Goal: Information Seeking & Learning: Learn about a topic

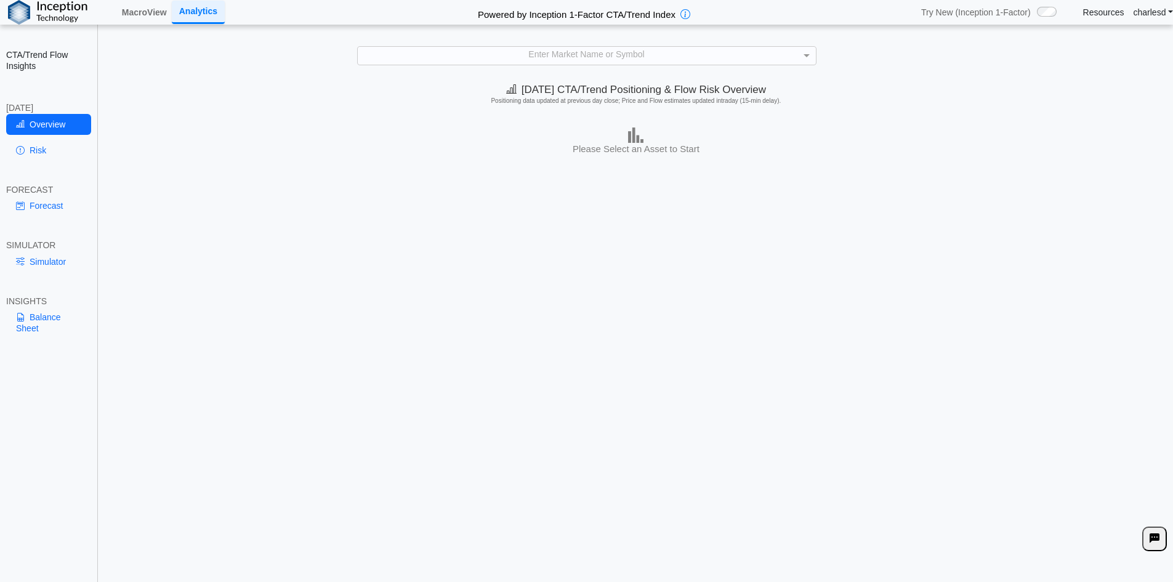
drag, startPoint x: 478, startPoint y: 143, endPoint x: 473, endPoint y: 140, distance: 6.3
click at [478, 143] on div "Please Select an Asset to Start" at bounding box center [636, 141] width 1068 height 28
click at [51, 259] on link "Simulator" at bounding box center [48, 261] width 85 height 21
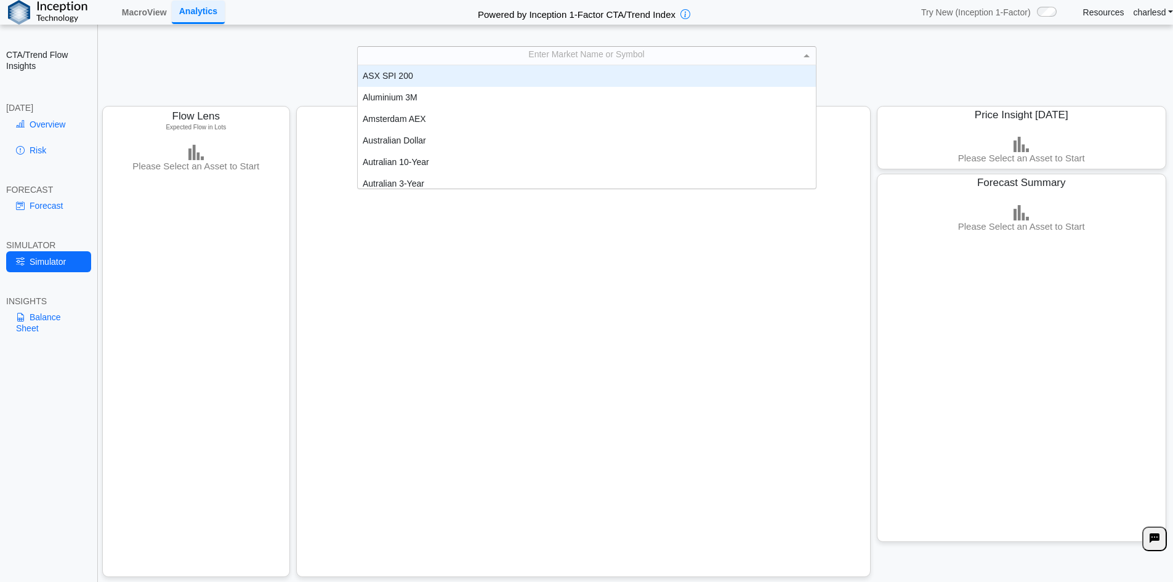
click at [515, 58] on div "Enter Market Name or Symbol" at bounding box center [587, 55] width 458 height 17
type input "****"
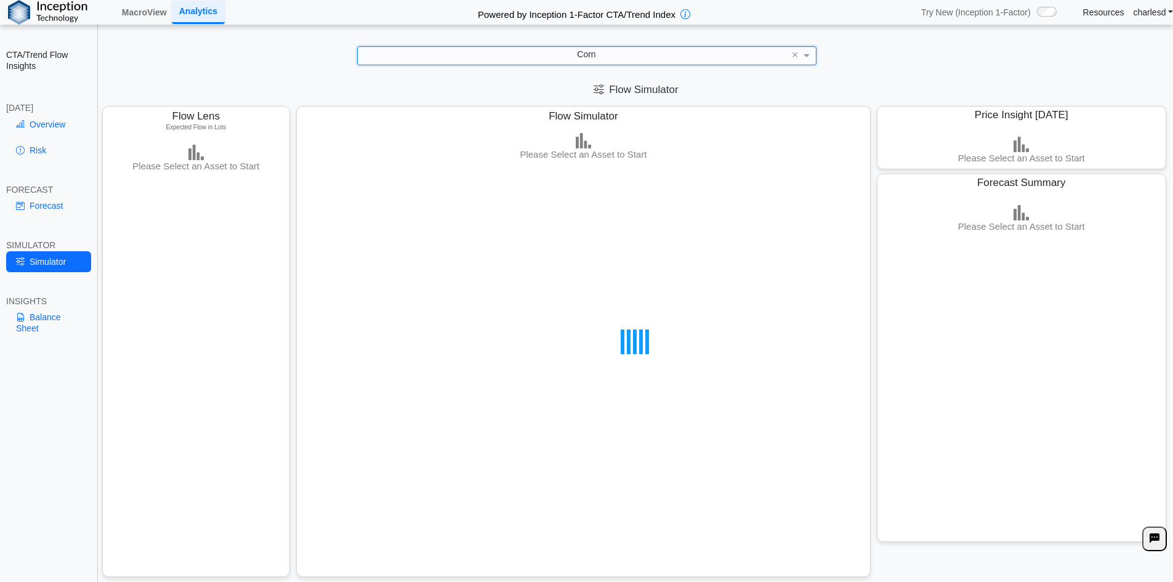
scroll to position [2, 0]
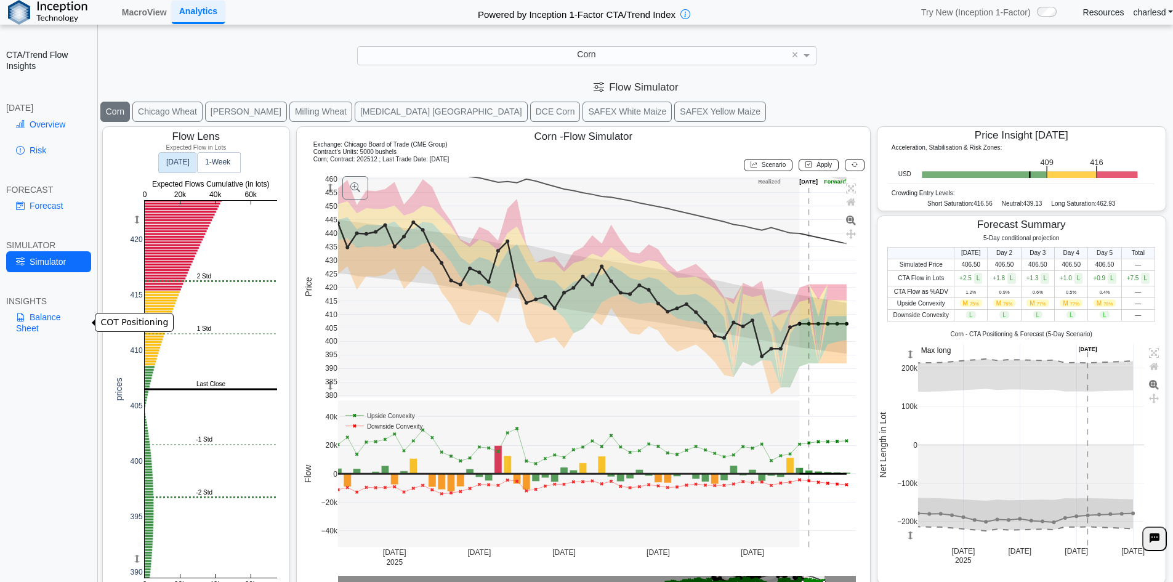
click at [38, 315] on link "Balance Sheet" at bounding box center [48, 323] width 85 height 32
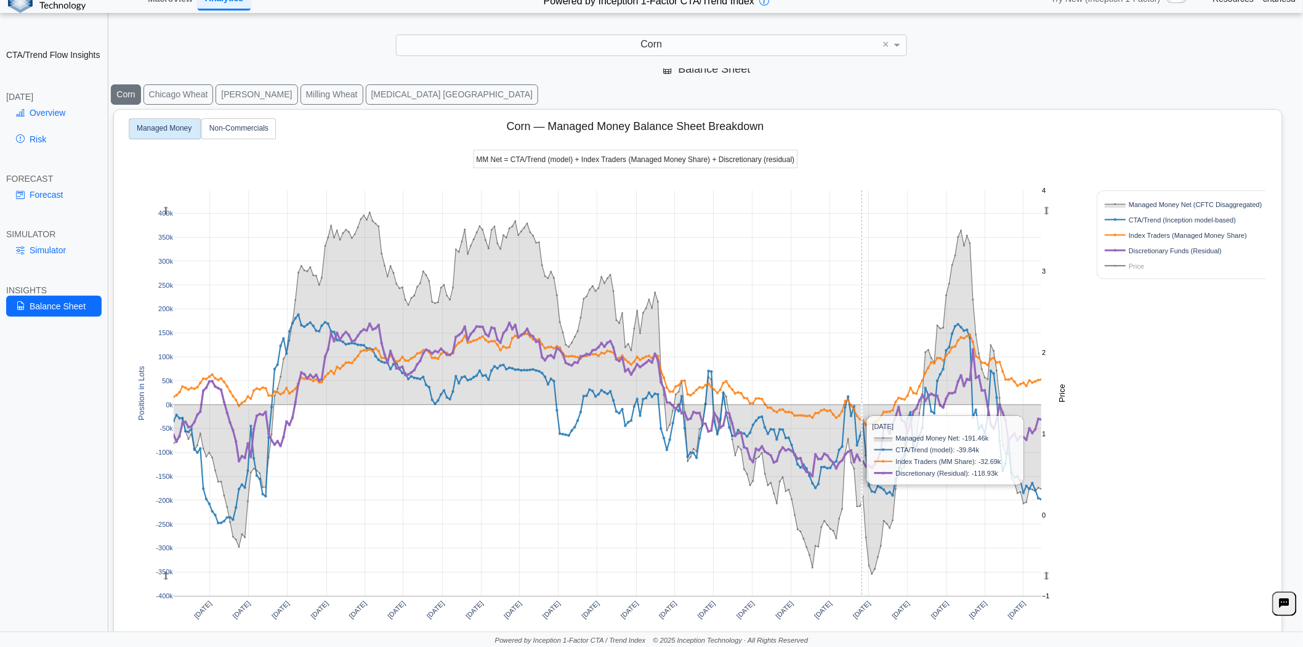
scroll to position [0, 0]
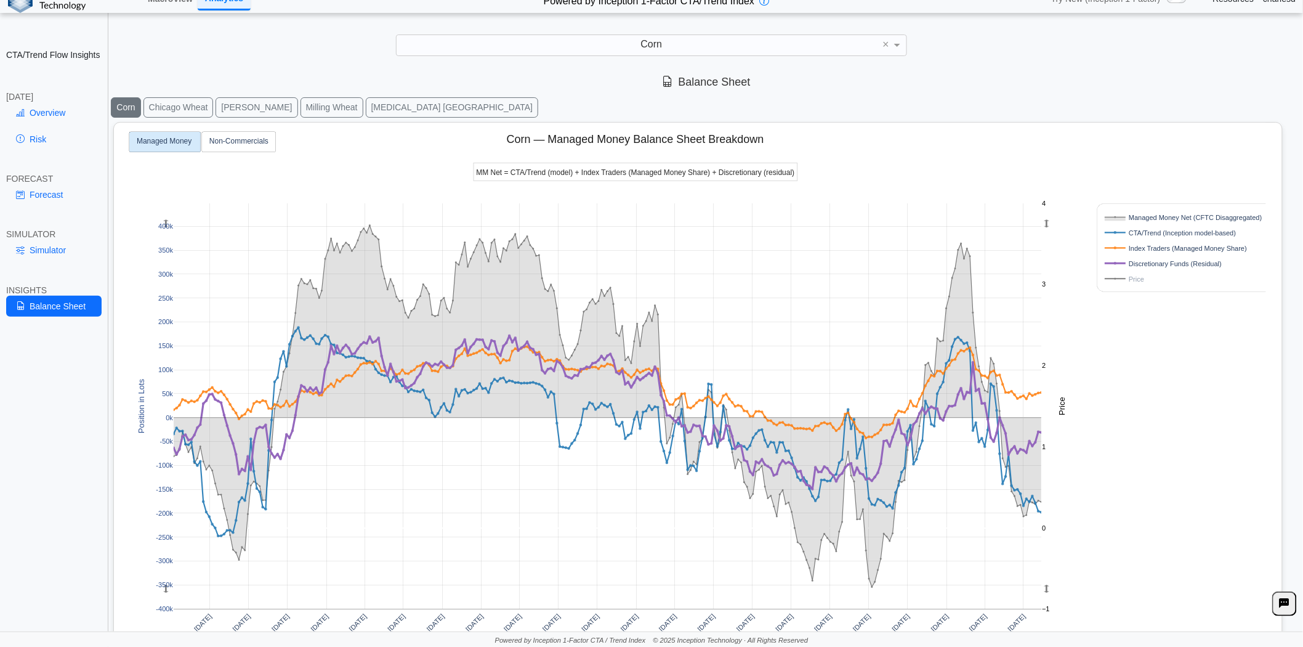
click at [696, 409] on rect at bounding box center [608, 406] width 868 height 406
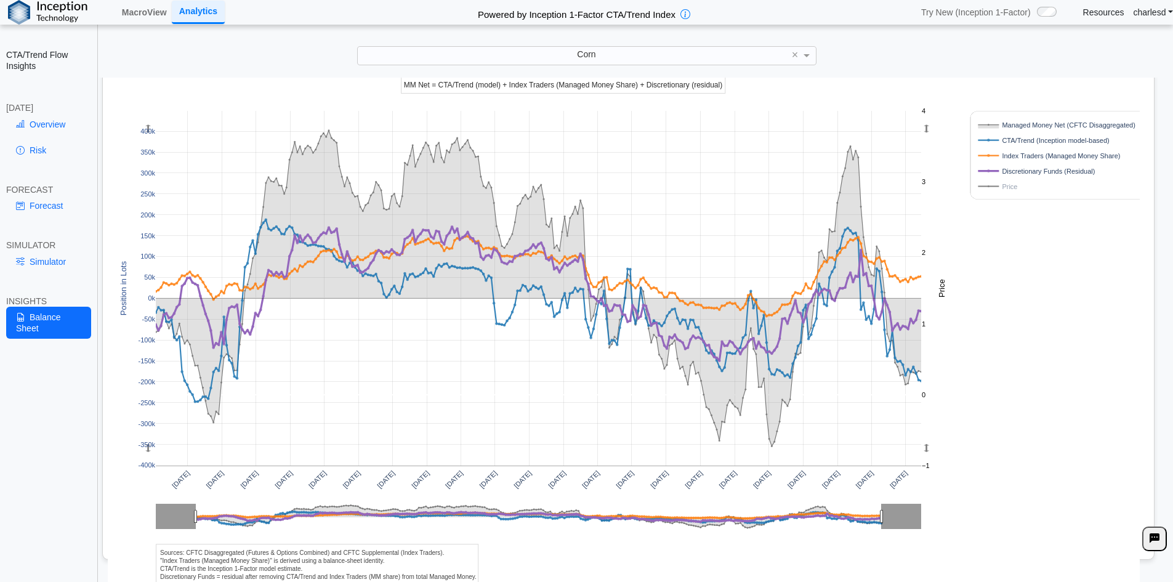
scroll to position [99, 0]
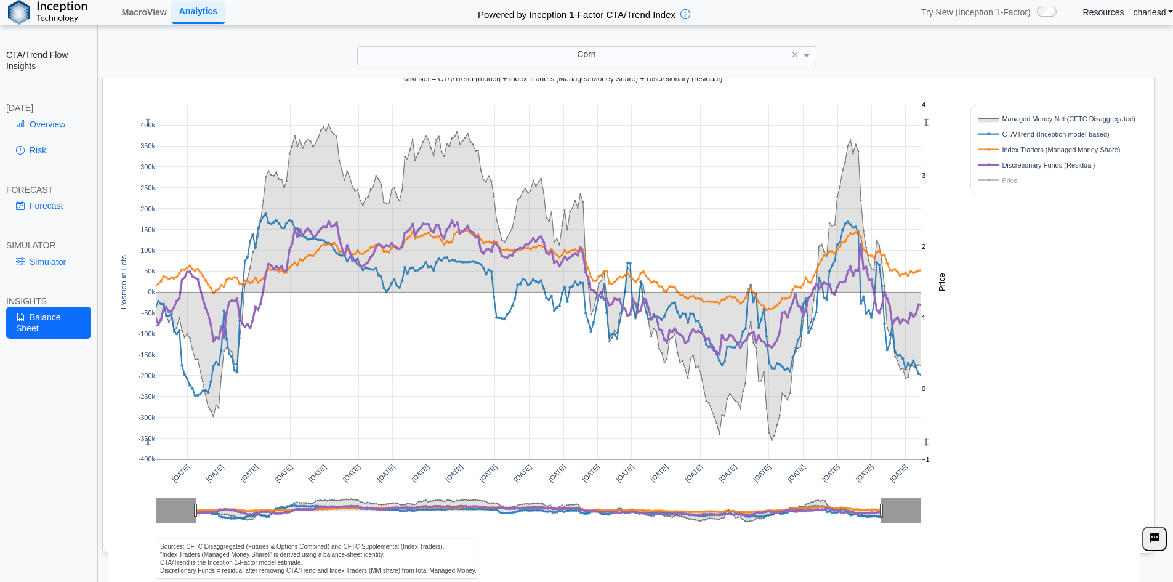
drag, startPoint x: 151, startPoint y: 541, endPoint x: 448, endPoint y: 573, distance: 297.8
click at [448, 573] on div "Apr 2020 Jul 2020 Oct 2020 Jan 2021 Apr 2021 Jul 2021 Oct 2021 Jan 2022 Apr 202…" at bounding box center [623, 307] width 1031 height 553
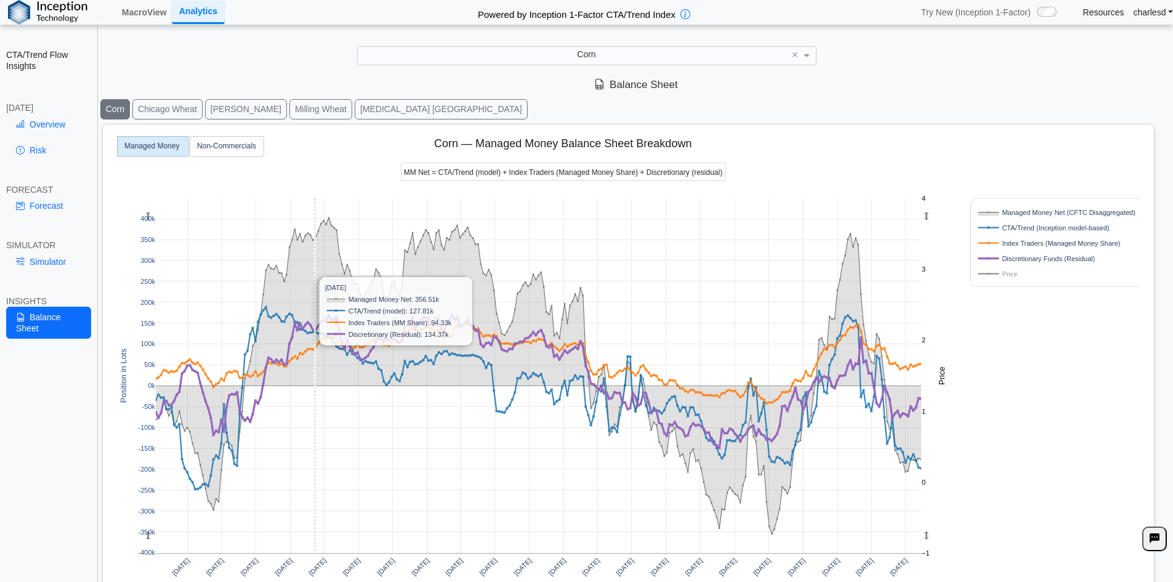
scroll to position [0, 0]
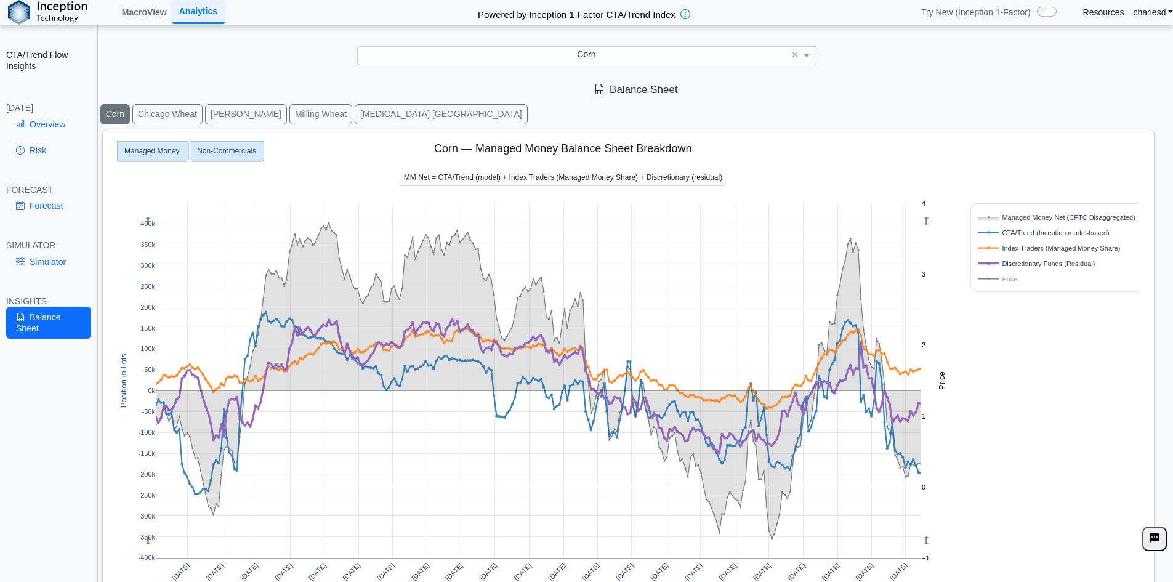
drag, startPoint x: 242, startPoint y: 151, endPoint x: 288, endPoint y: 307, distance: 161.7
click at [242, 151] on text "Non-Commercials" at bounding box center [226, 150] width 59 height 9
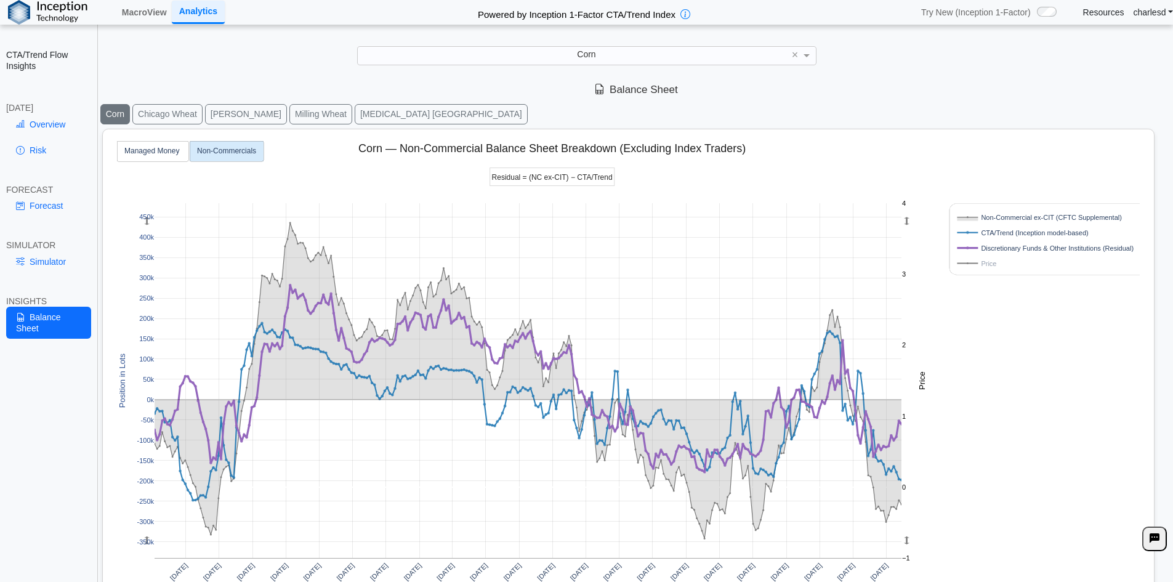
click at [310, 113] on button "Milling Wheat" at bounding box center [320, 114] width 63 height 20
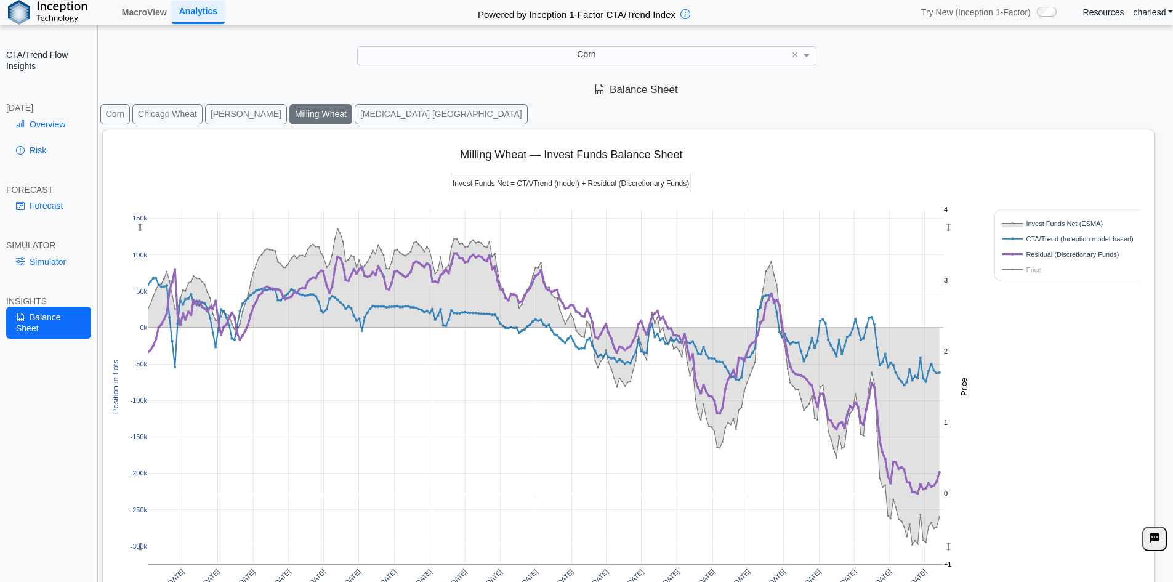
scroll to position [99, 0]
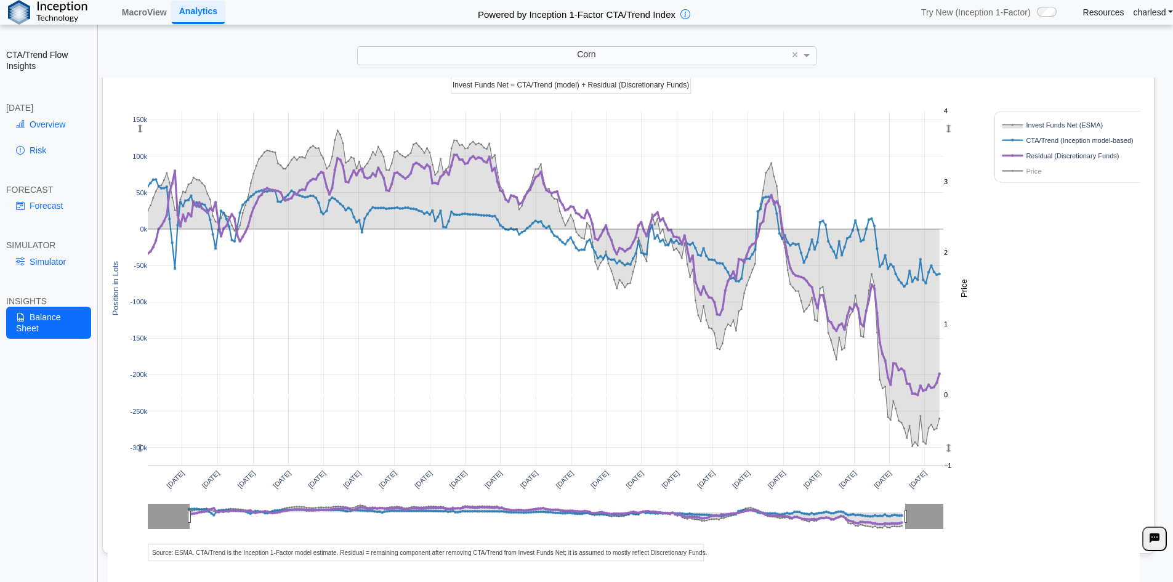
drag, startPoint x: 567, startPoint y: 550, endPoint x: 598, endPoint y: 552, distance: 30.8
click at [598, 552] on div "Apr 2020 Jul 2020 Oct 2020 Jan 2021 Apr 2021 Jul 2021 Oct 2021 Jan 2022 Apr 202…" at bounding box center [623, 307] width 1031 height 553
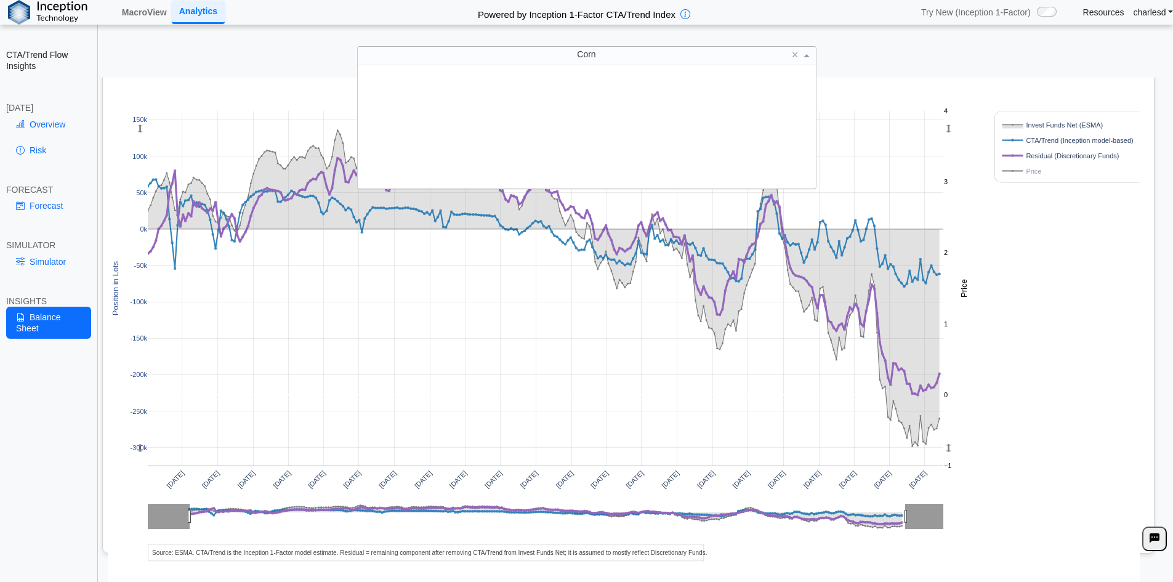
click at [552, 51] on div "Corn" at bounding box center [587, 55] width 458 height 17
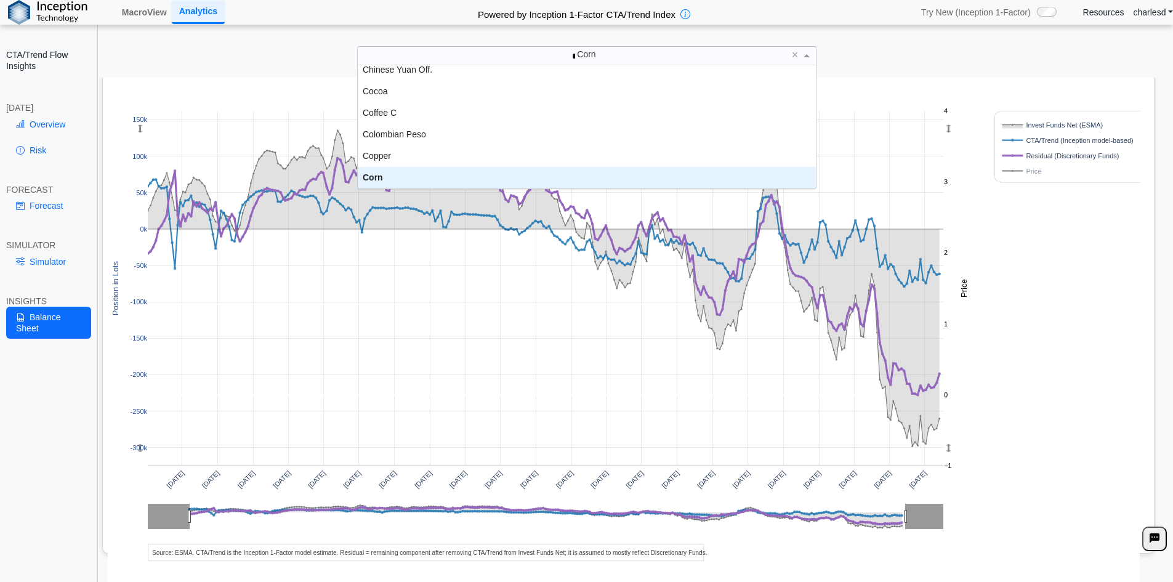
scroll to position [0, 0]
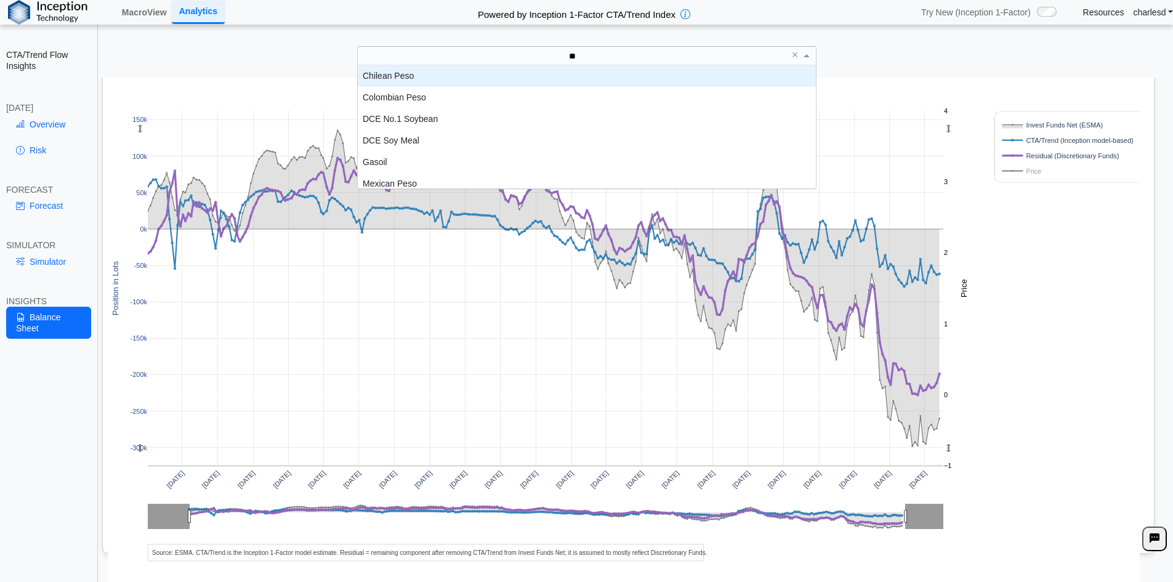
type input "***"
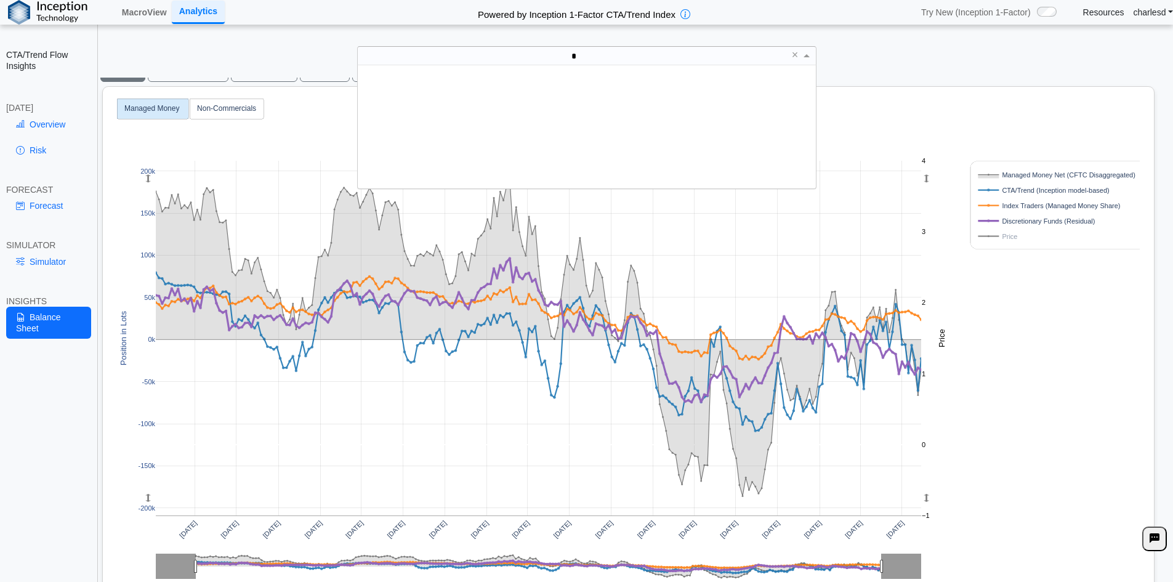
scroll to position [10, 10]
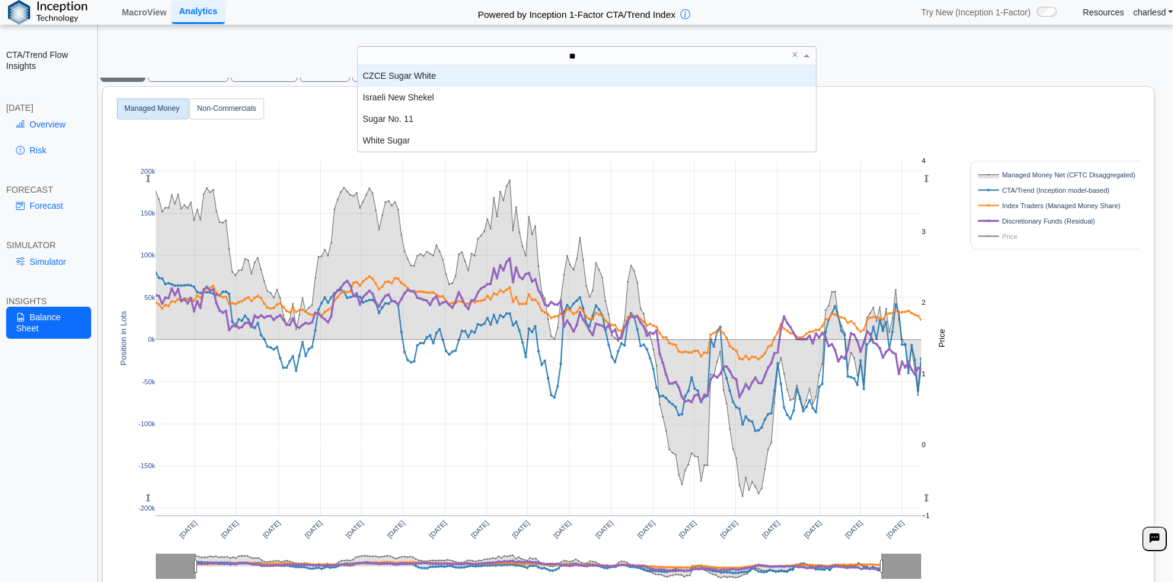
type input "***"
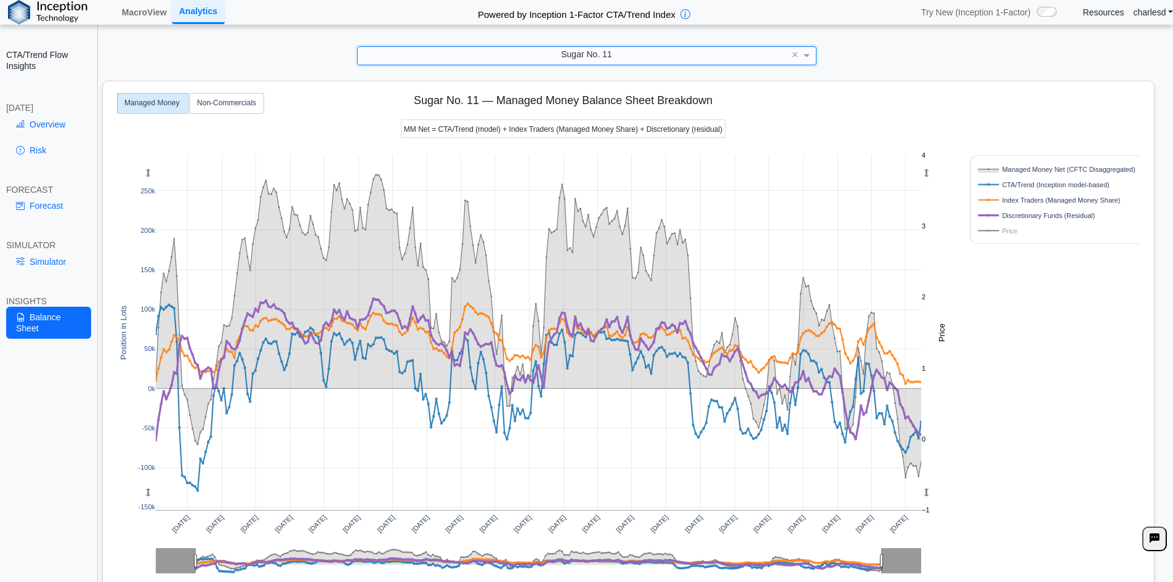
scroll to position [49, 0]
click at [598, 62] on div "Sugar No. 11" at bounding box center [587, 55] width 458 height 17
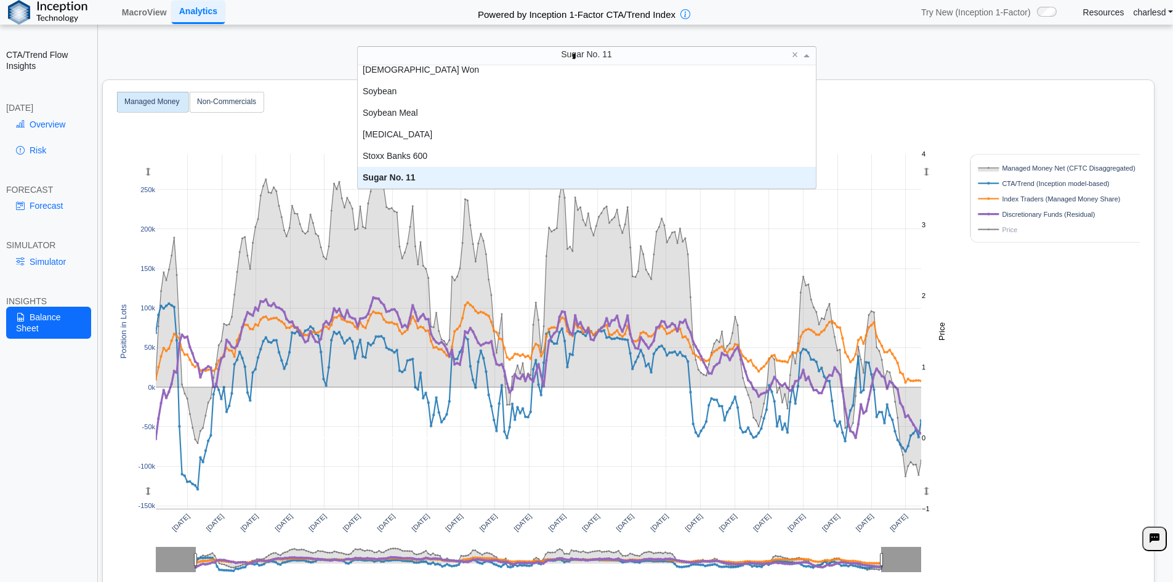
scroll to position [0, 0]
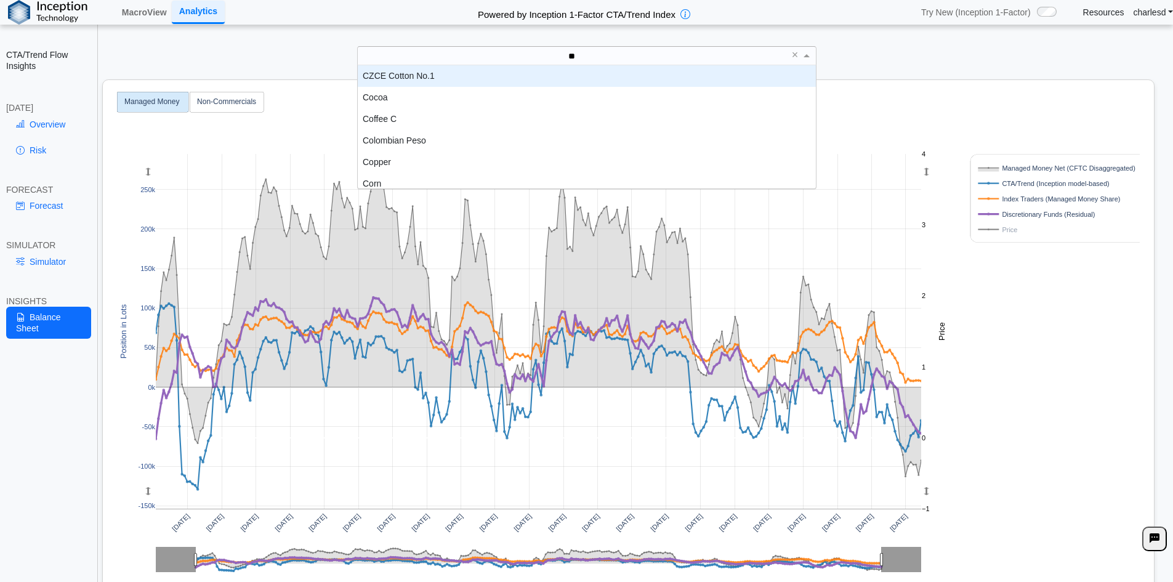
type input "***"
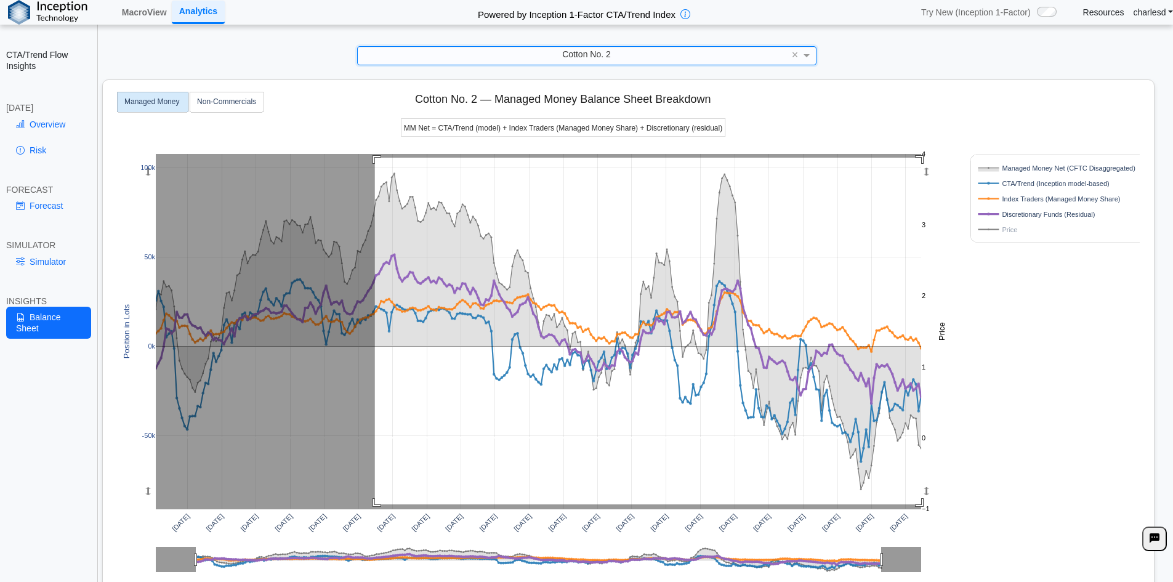
drag, startPoint x: 375, startPoint y: 158, endPoint x: 935, endPoint y: 504, distance: 658.9
click at [935, 504] on div "Apr 2020 Jul 2020 Oct 2020 Jan 2021 Apr 2021 Jul 2021 Oct 2021 Jan 2022 Apr 202…" at bounding box center [623, 356] width 1031 height 553
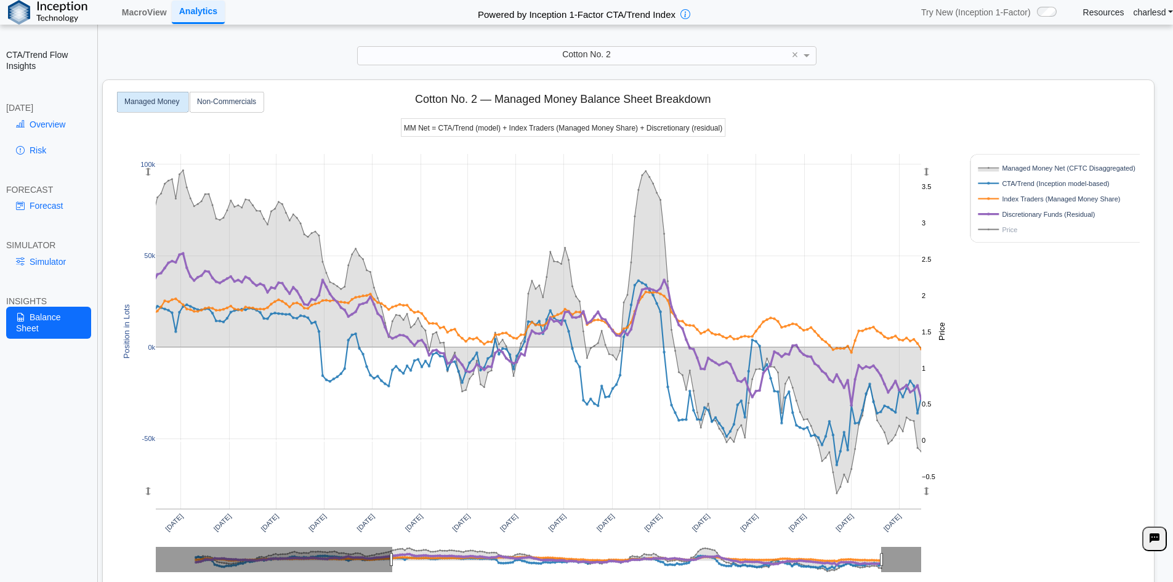
click at [582, 51] on span "Cotton No. 2" at bounding box center [586, 54] width 49 height 10
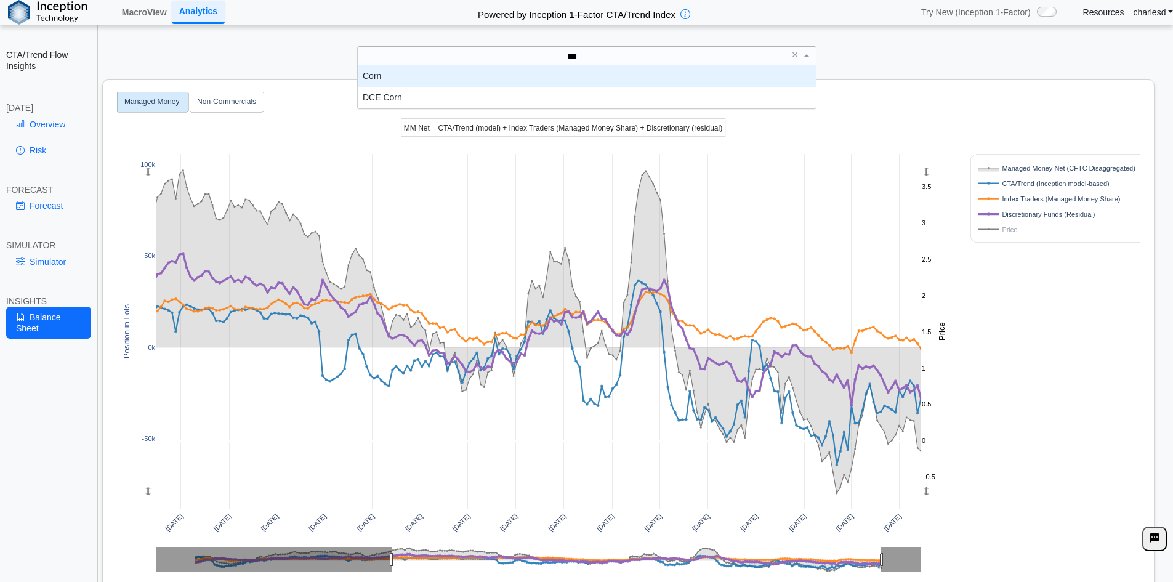
type input "****"
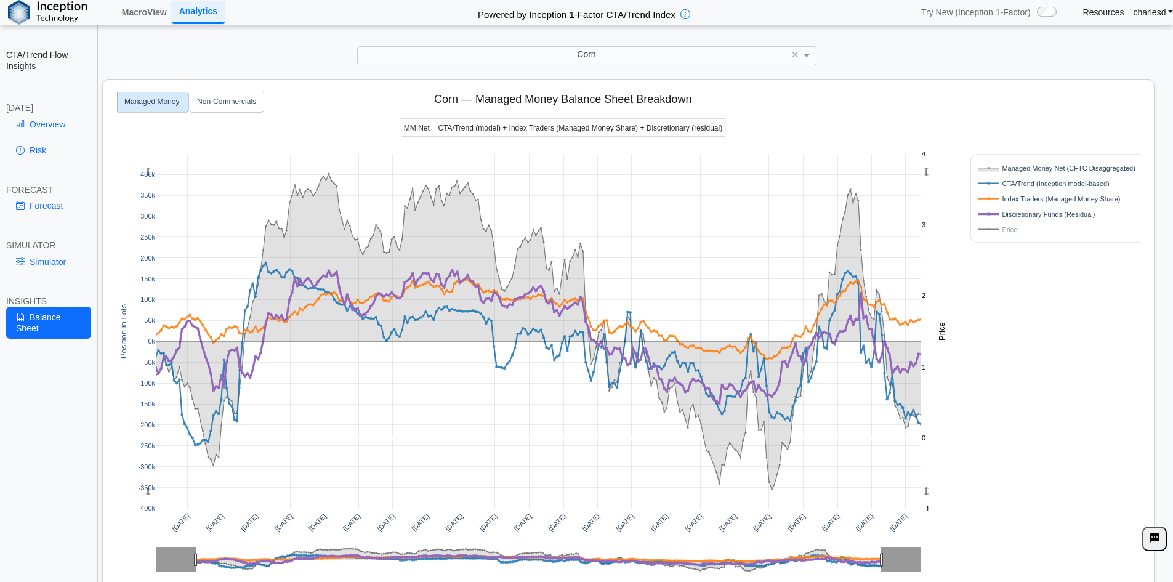
click at [495, 60] on div "Corn" at bounding box center [587, 55] width 458 height 17
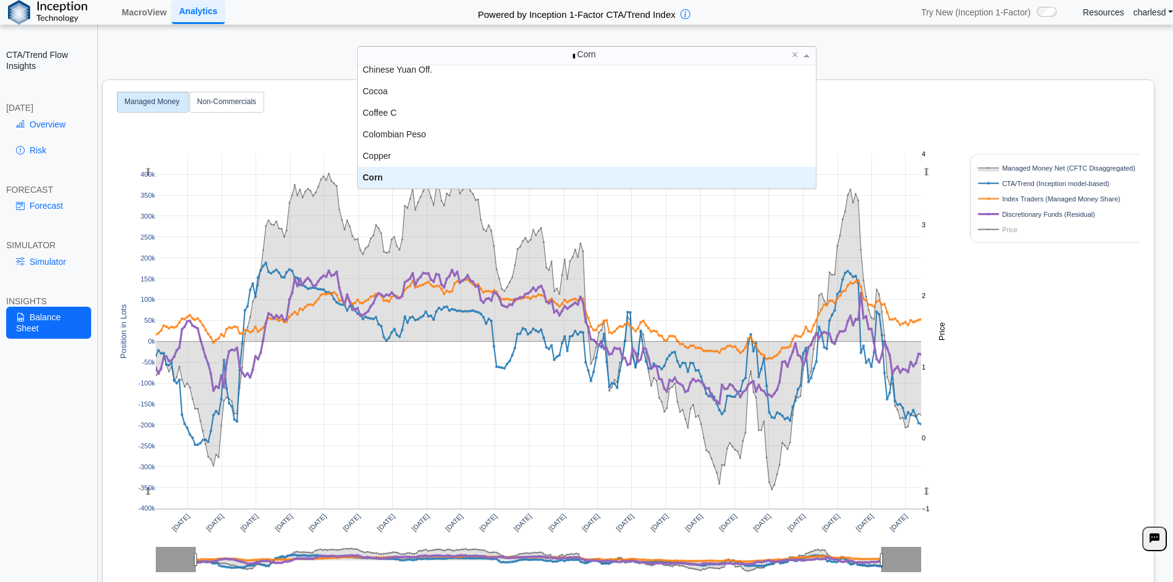
scroll to position [108, 0]
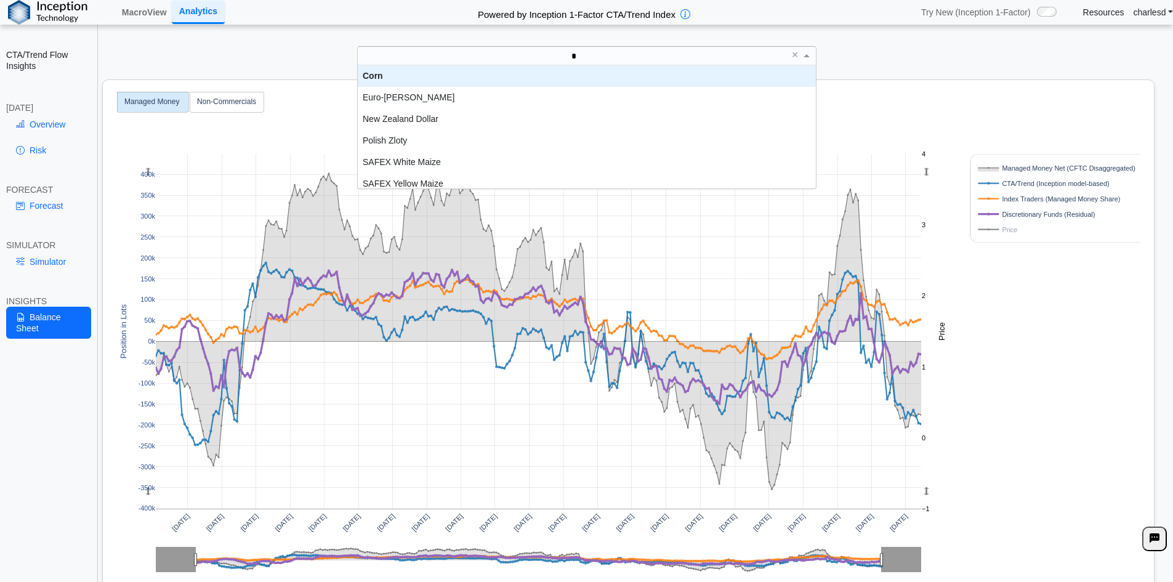
type input "**"
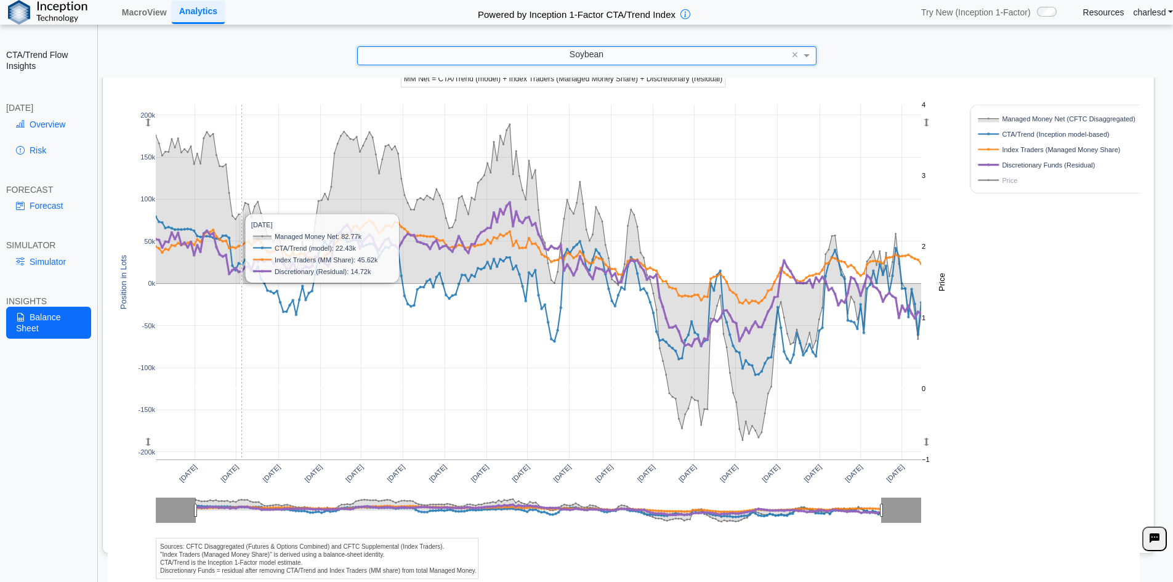
scroll to position [0, 0]
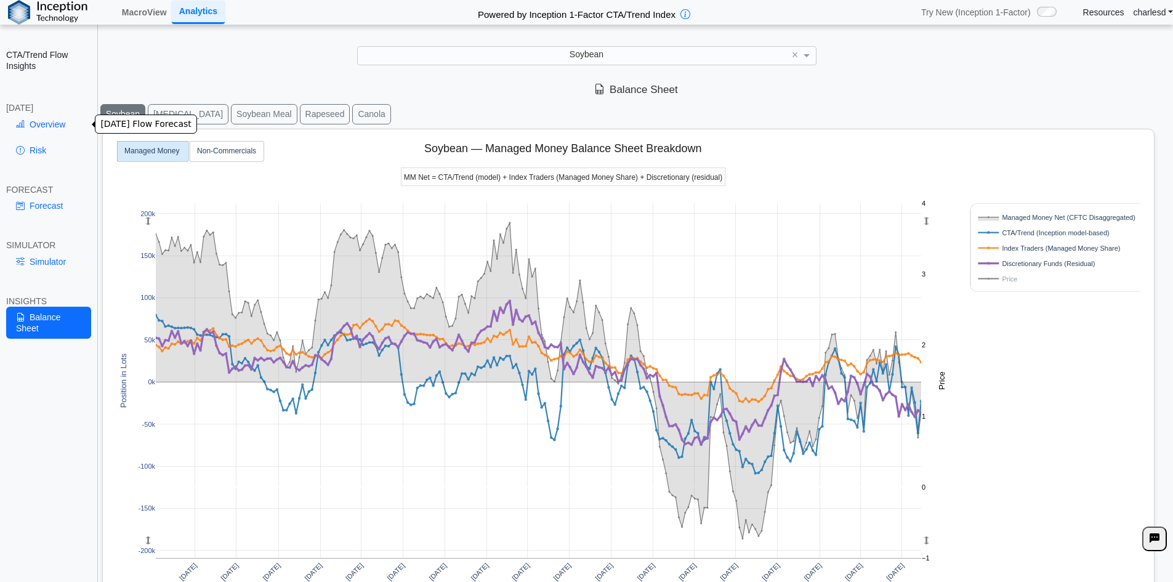
click at [52, 127] on link "Overview" at bounding box center [48, 124] width 85 height 21
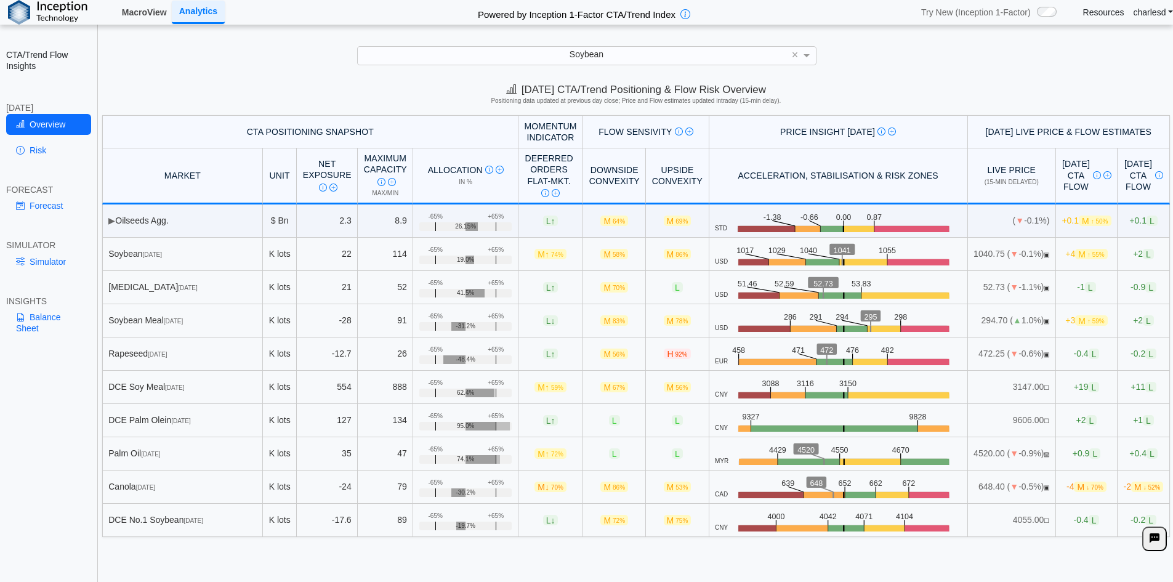
click at [151, 14] on link "MacroView" at bounding box center [144, 12] width 55 height 21
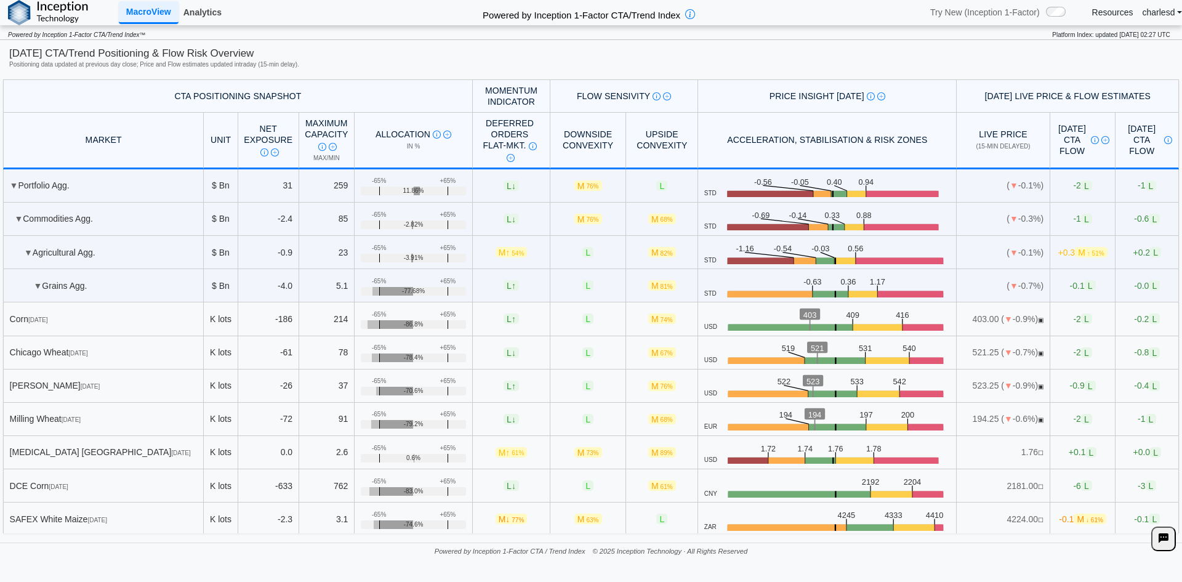
click at [203, 17] on link "Analytics" at bounding box center [203, 12] width 48 height 21
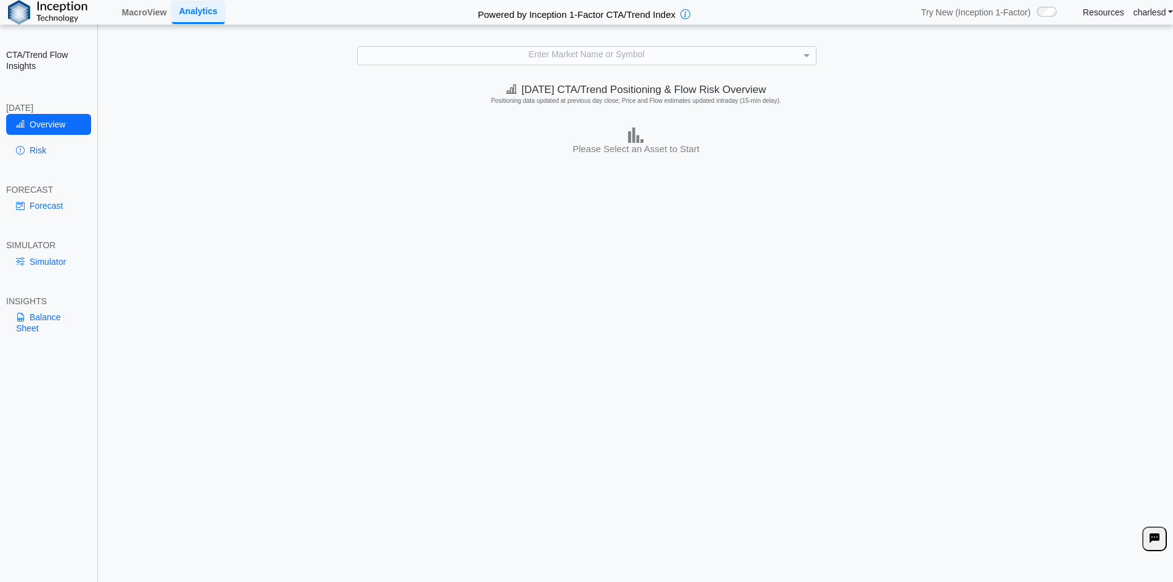
click at [443, 57] on div "Enter Market Name or Symbol" at bounding box center [587, 55] width 458 height 17
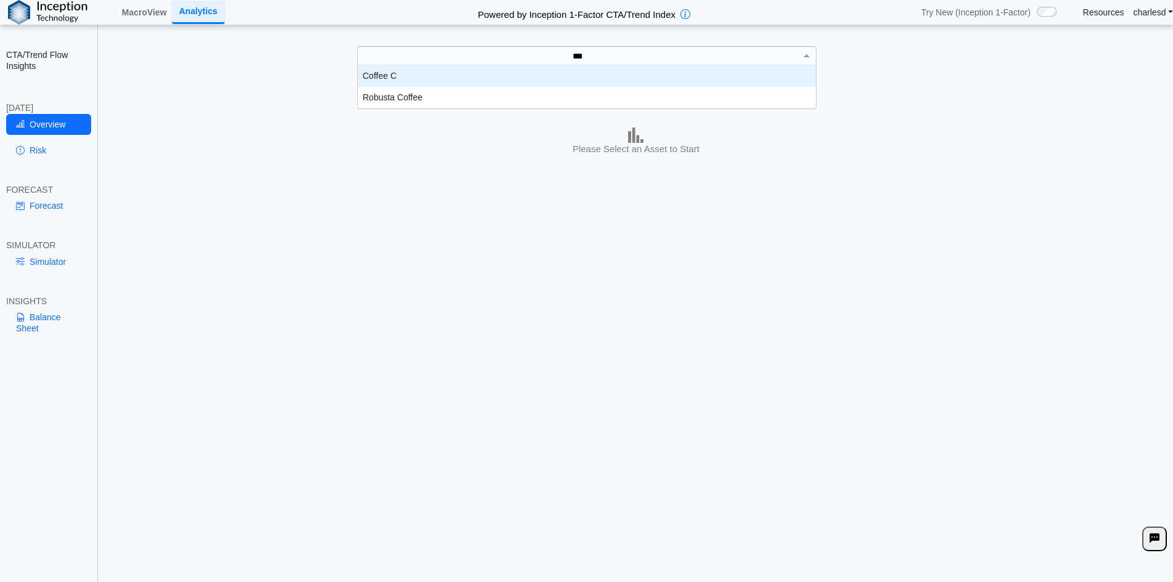
scroll to position [34, 449]
type input "****"
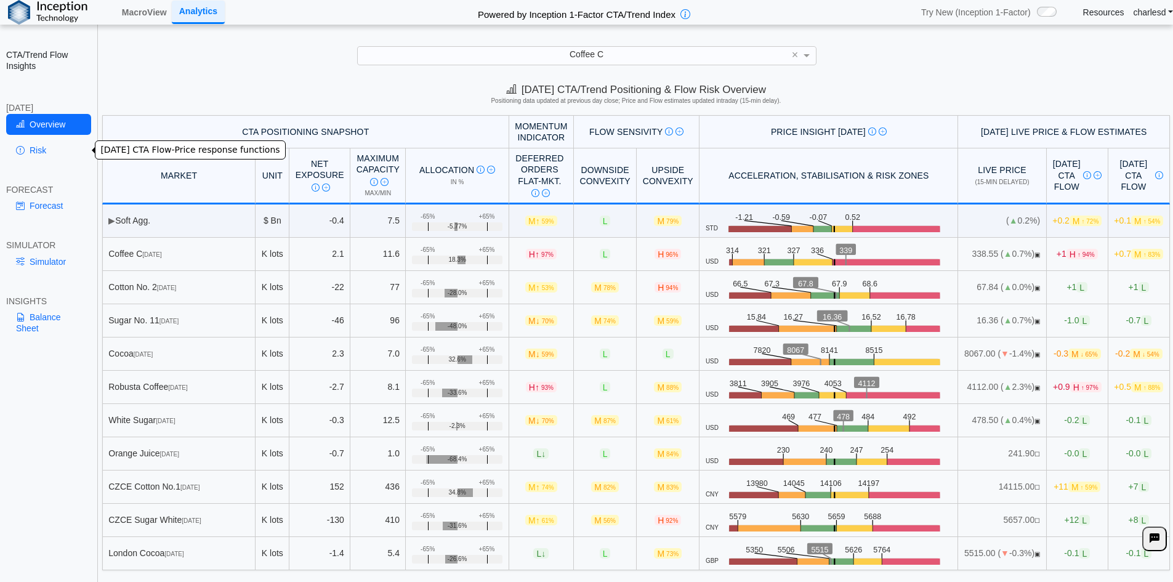
click at [57, 153] on link "Risk" at bounding box center [48, 150] width 85 height 21
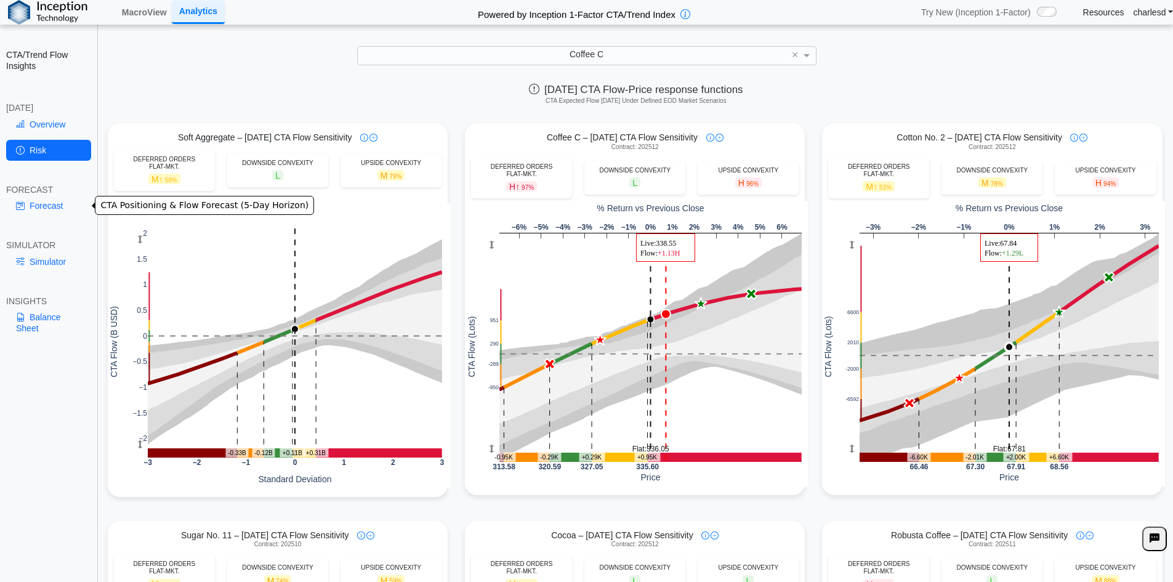
click at [61, 196] on link "Forecast" at bounding box center [48, 205] width 85 height 21
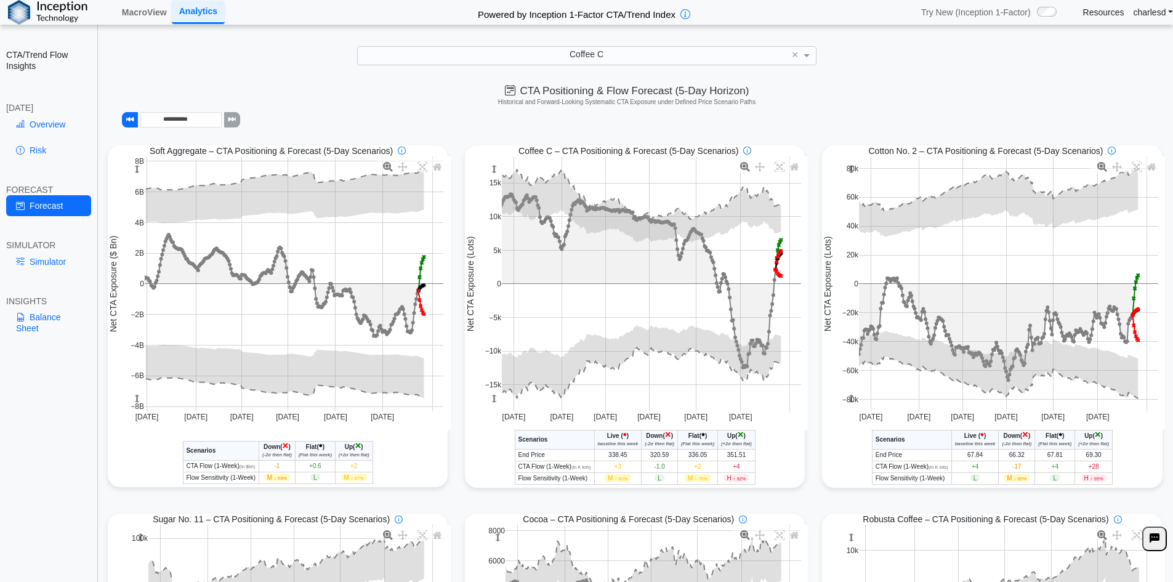
click at [31, 261] on link "Simulator" at bounding box center [48, 261] width 85 height 21
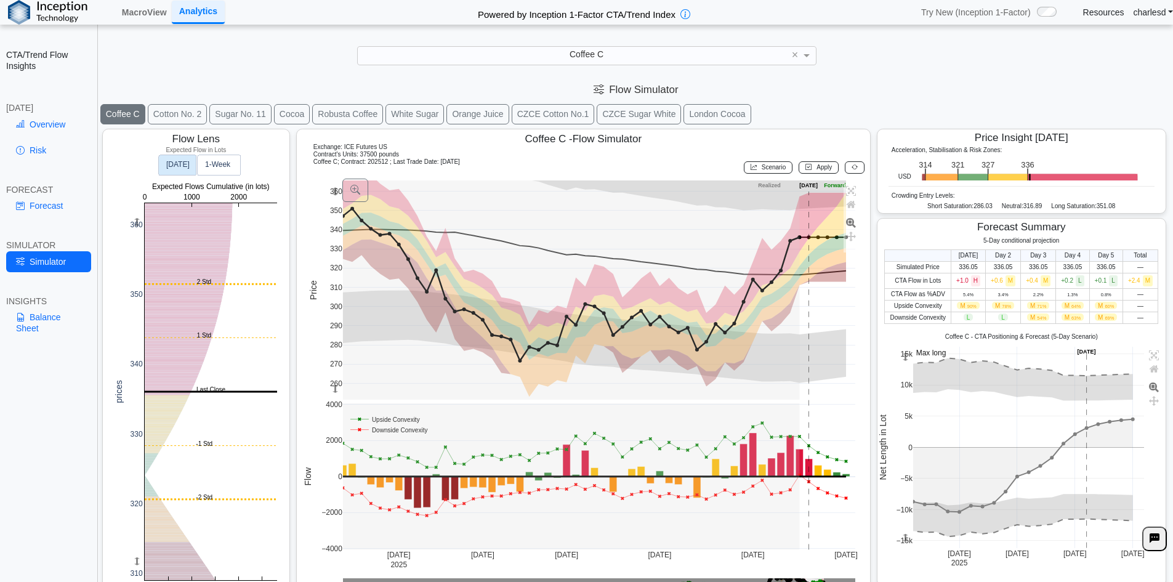
drag, startPoint x: 331, startPoint y: 190, endPoint x: 331, endPoint y: 198, distance: 8.6
click at [331, 198] on rect at bounding box center [335, 191] width 10 height 22
click at [34, 129] on link "Overview" at bounding box center [48, 124] width 85 height 21
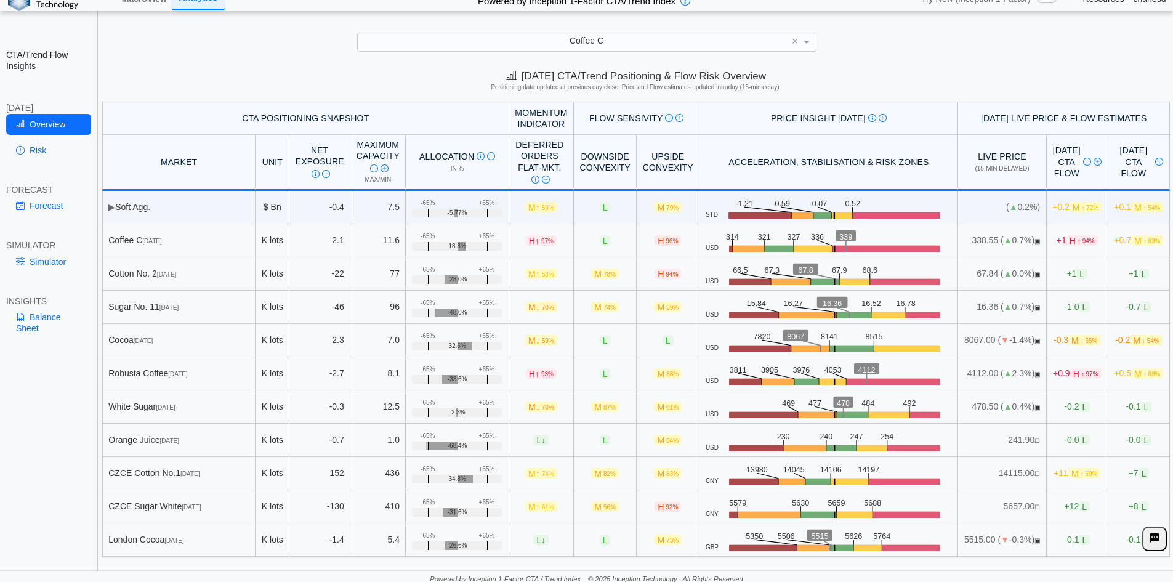
scroll to position [17, 0]
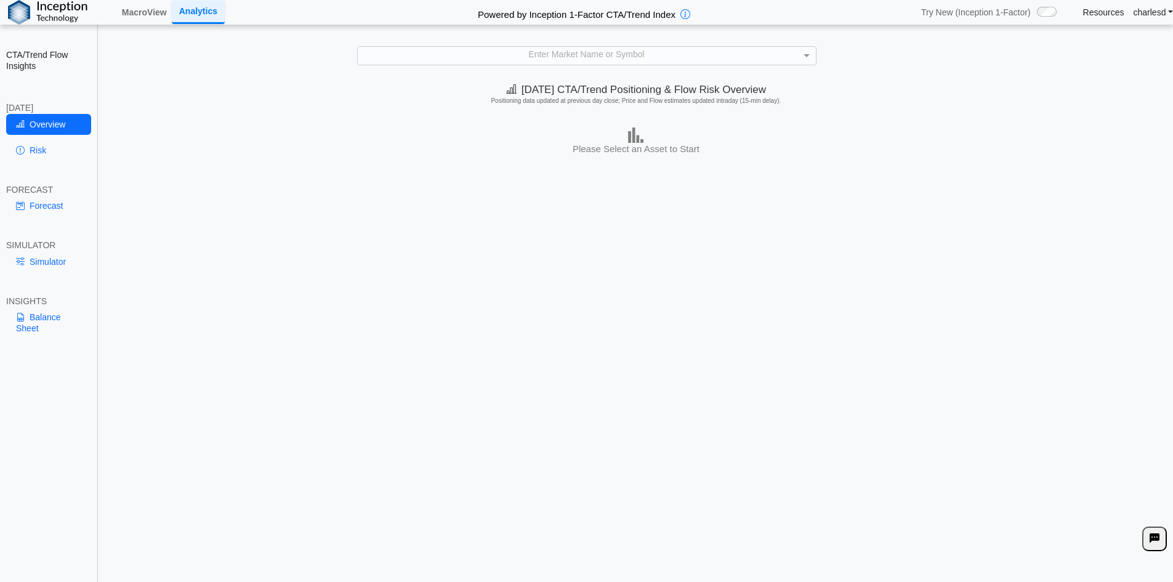
click at [47, 14] on img at bounding box center [47, 12] width 79 height 25
